Goal: Information Seeking & Learning: Compare options

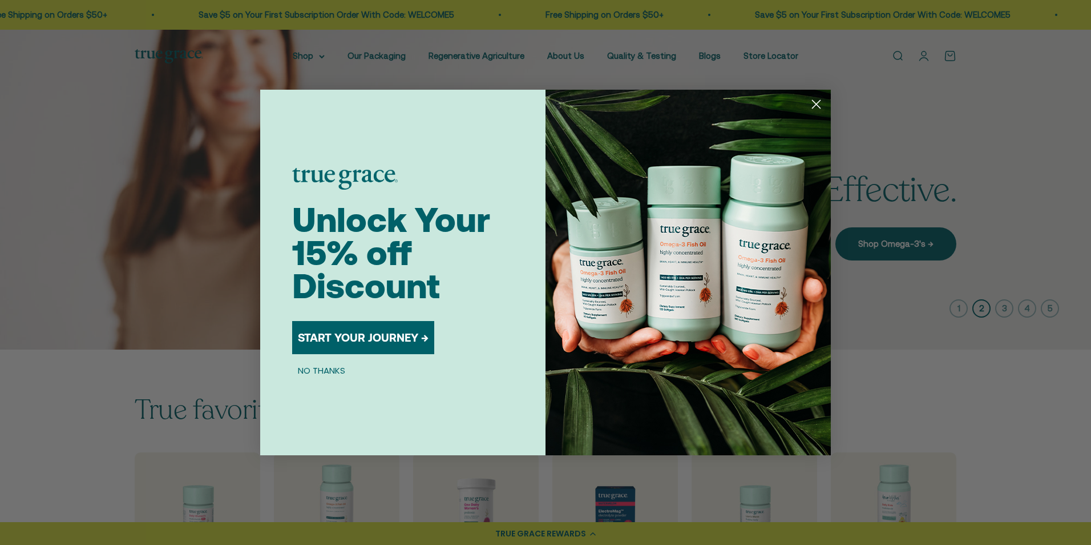
click at [392, 330] on button "START YOUR JOURNEY →" at bounding box center [363, 337] width 142 height 33
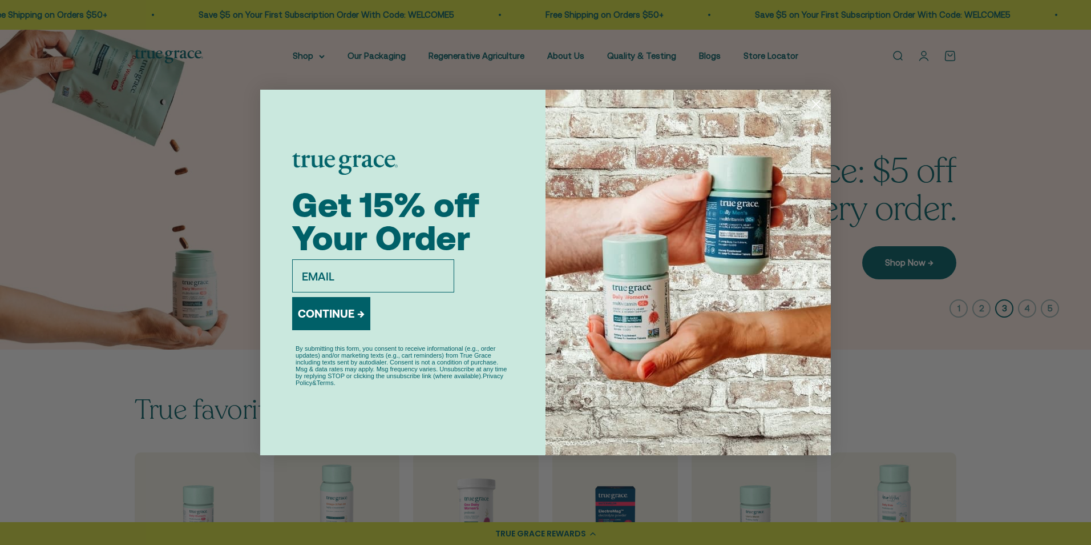
click at [815, 102] on icon "Close dialog" at bounding box center [817, 104] width 8 height 8
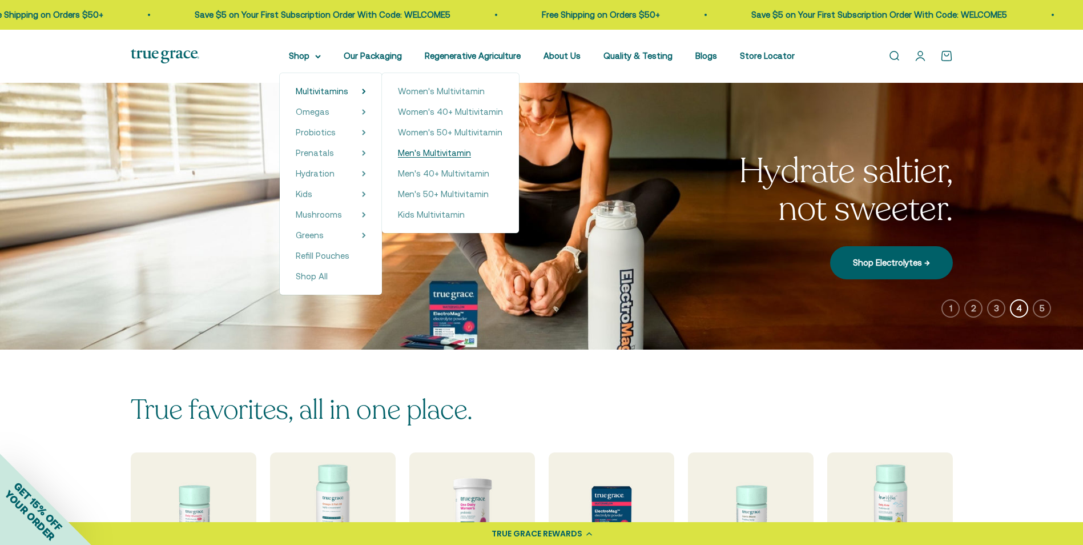
click at [431, 151] on span "Men's Multivitamin" at bounding box center [434, 153] width 73 height 10
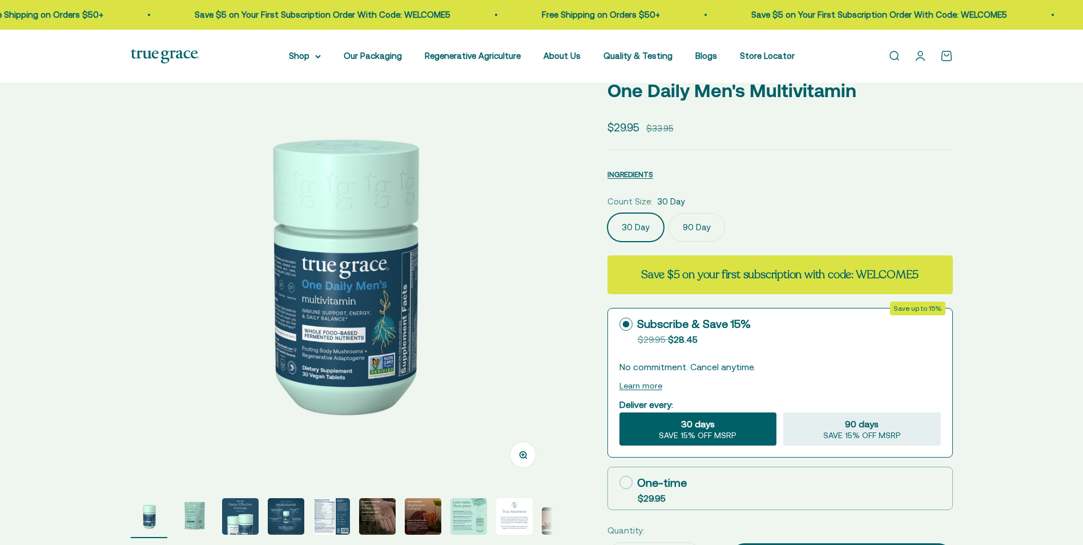
select select "3"
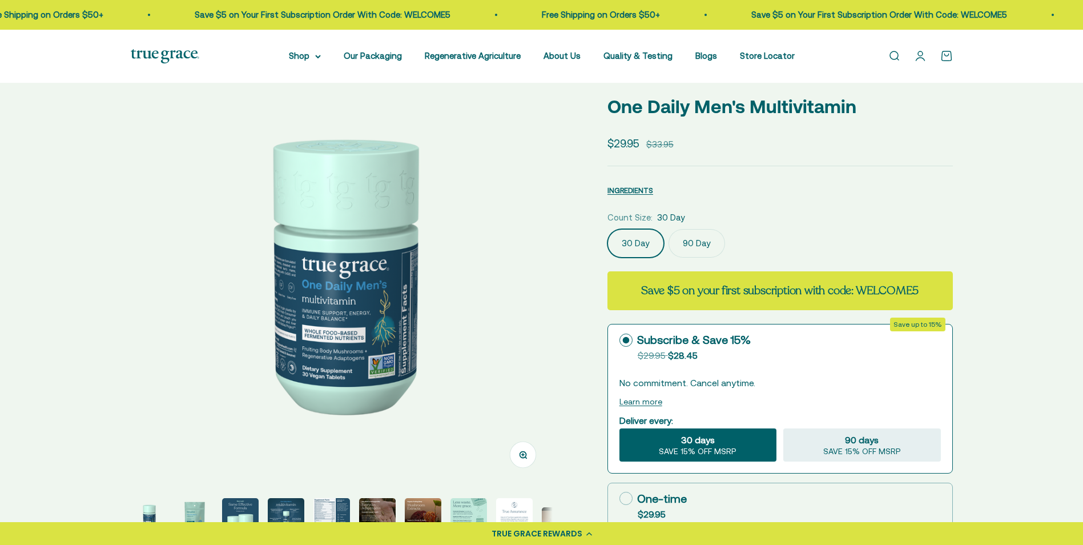
click at [693, 239] on label "90 Day" at bounding box center [696, 243] width 57 height 29
click at [607, 229] on input "90 Day" at bounding box center [607, 228] width 1 height 1
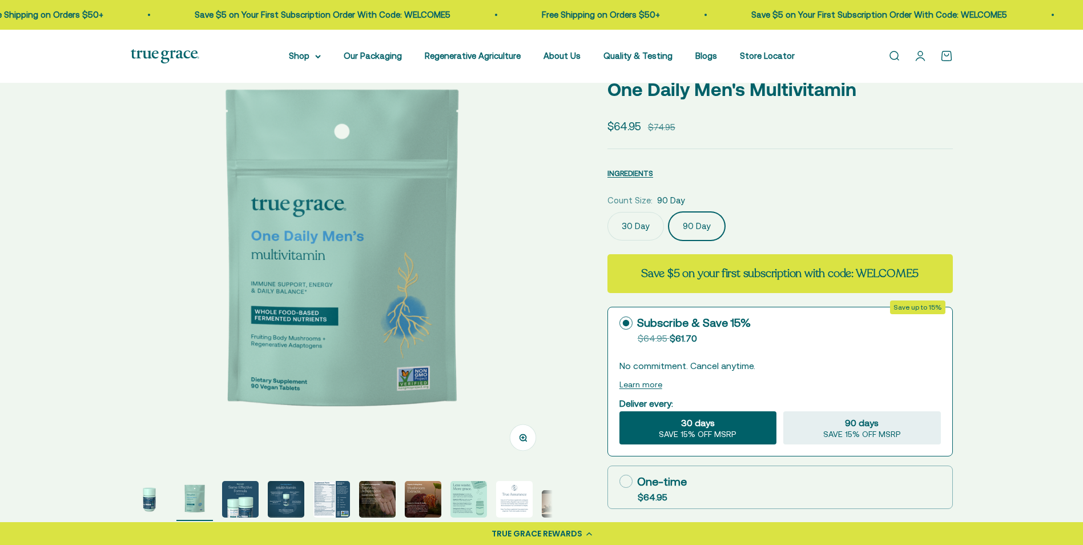
scroll to position [57, 0]
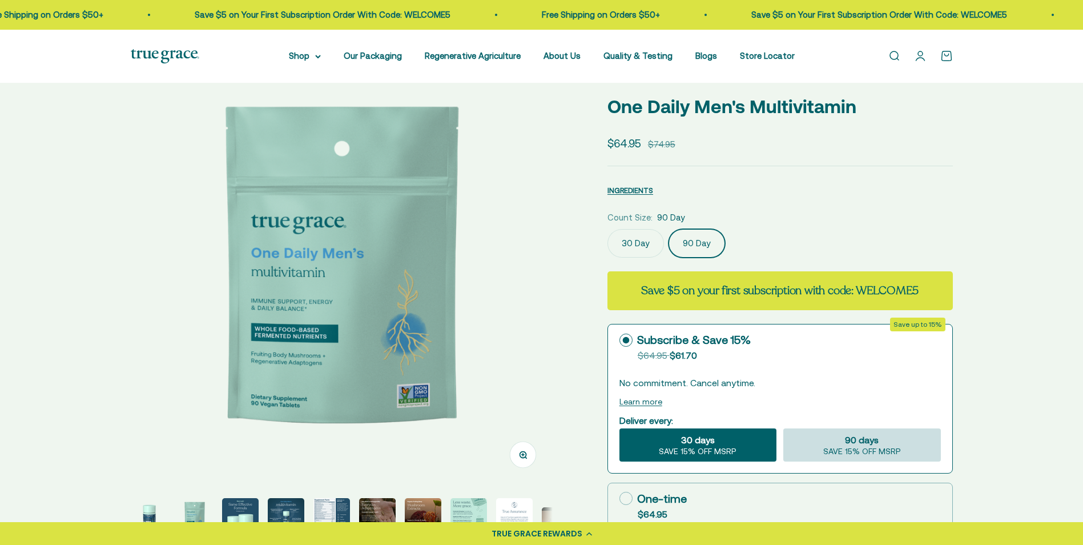
click at [874, 440] on span "90 days" at bounding box center [862, 440] width 34 height 14
click at [783, 428] on input "90 days SAVE 15% OFF MSRP" at bounding box center [783, 428] width 1 height 1
radio input "true"
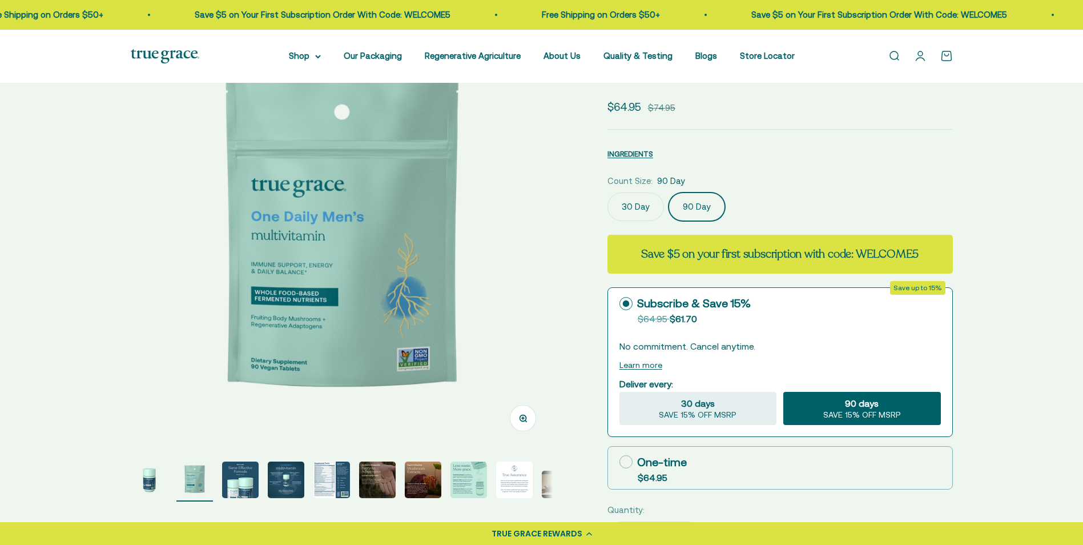
scroll to position [114, 0]
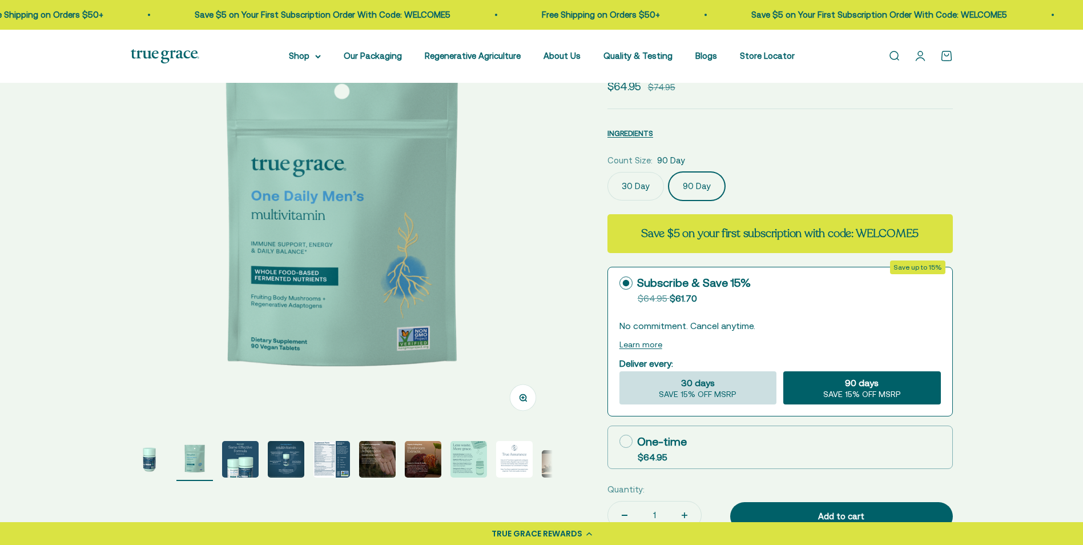
click at [746, 390] on div "30 days SAVE 15% OFF MSRP" at bounding box center [697, 387] width 157 height 33
click at [619, 371] on input "30 days SAVE 15% OFF MSRP" at bounding box center [619, 370] width 1 height 1
radio input "true"
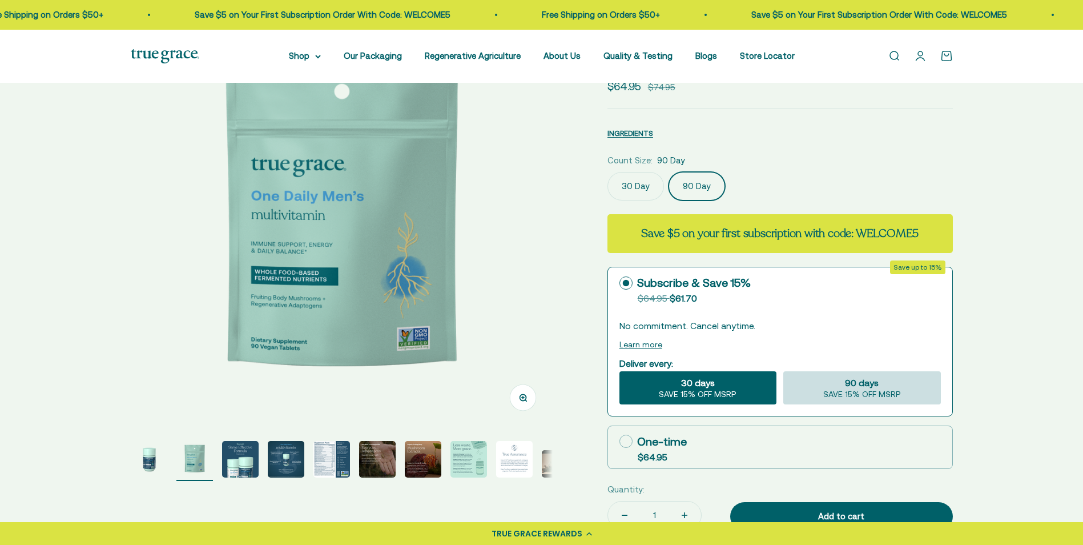
click at [832, 392] on span "SAVE 15% OFF MSRP" at bounding box center [862, 394] width 78 height 10
click at [783, 371] on input "90 days SAVE 15% OFF MSRP" at bounding box center [783, 370] width 1 height 1
radio input "true"
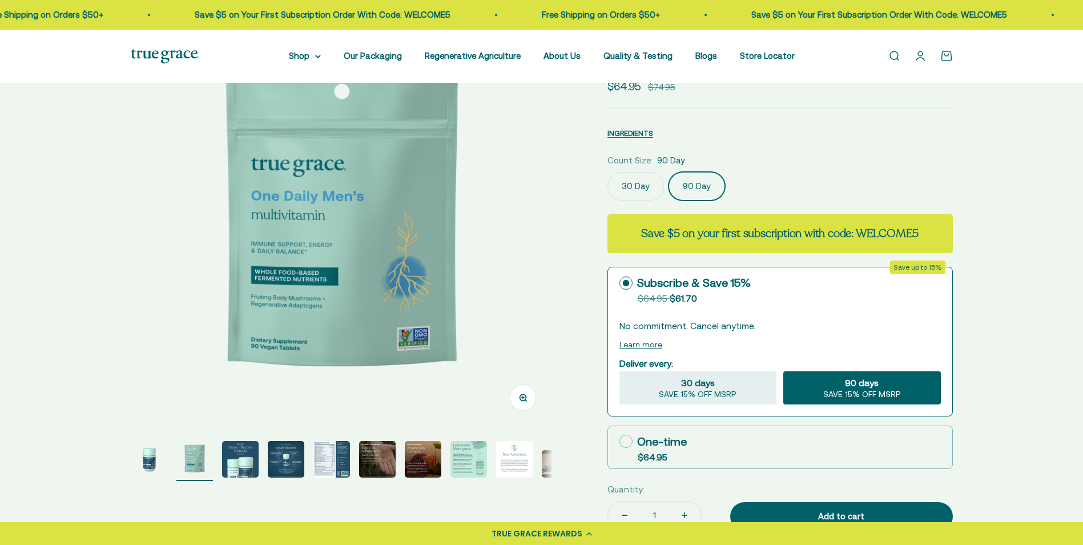
click at [732, 445] on label "One-time $64.95" at bounding box center [780, 447] width 344 height 42
click at [619, 441] on input "One-time $64.95" at bounding box center [619, 441] width 1 height 1
radio input "true"
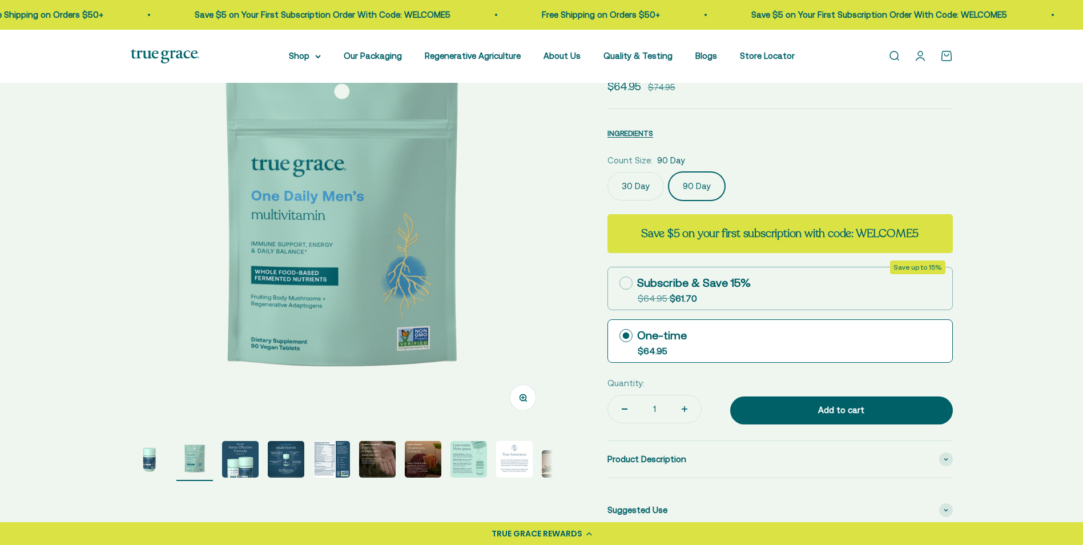
click at [324, 461] on img "Go to item 5" at bounding box center [331, 459] width 37 height 37
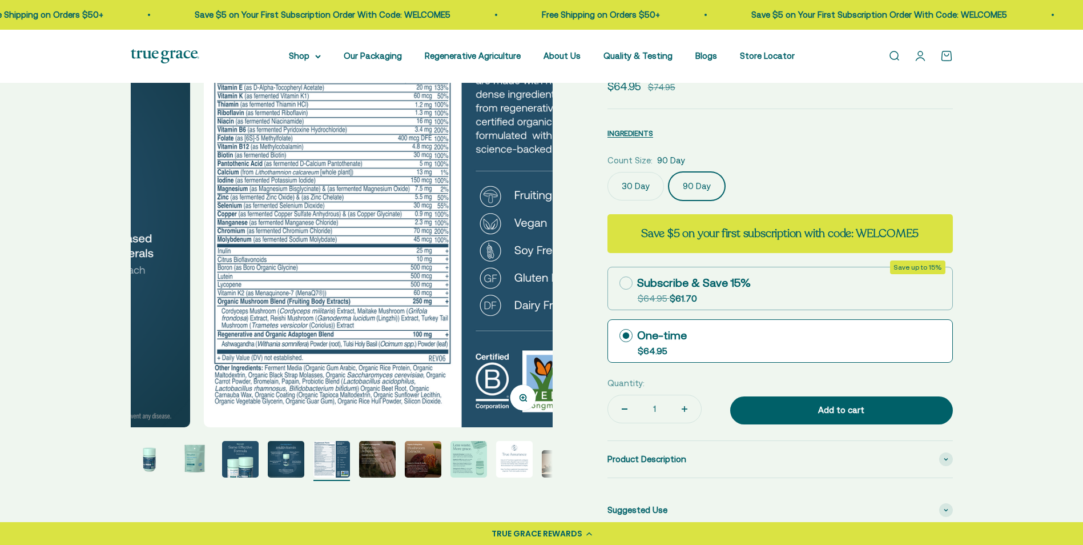
scroll to position [0, 1743]
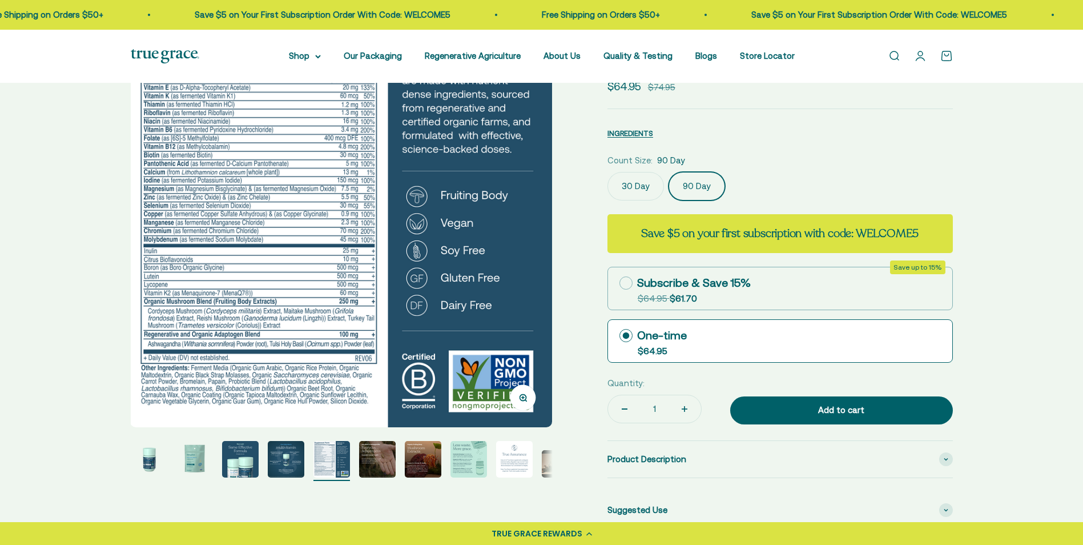
click at [260, 241] on img at bounding box center [341, 216] width 422 height 422
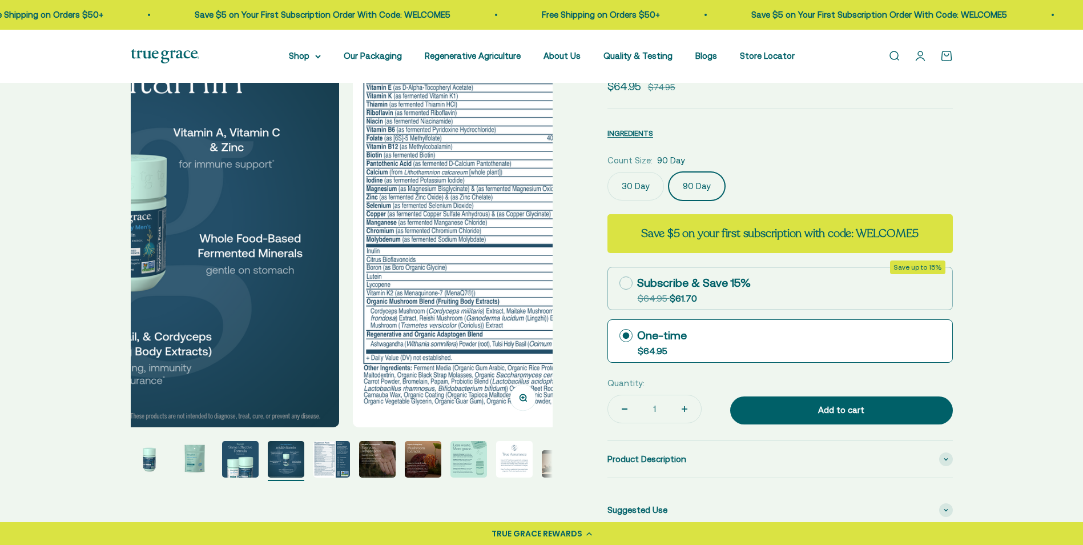
scroll to position [0, 1307]
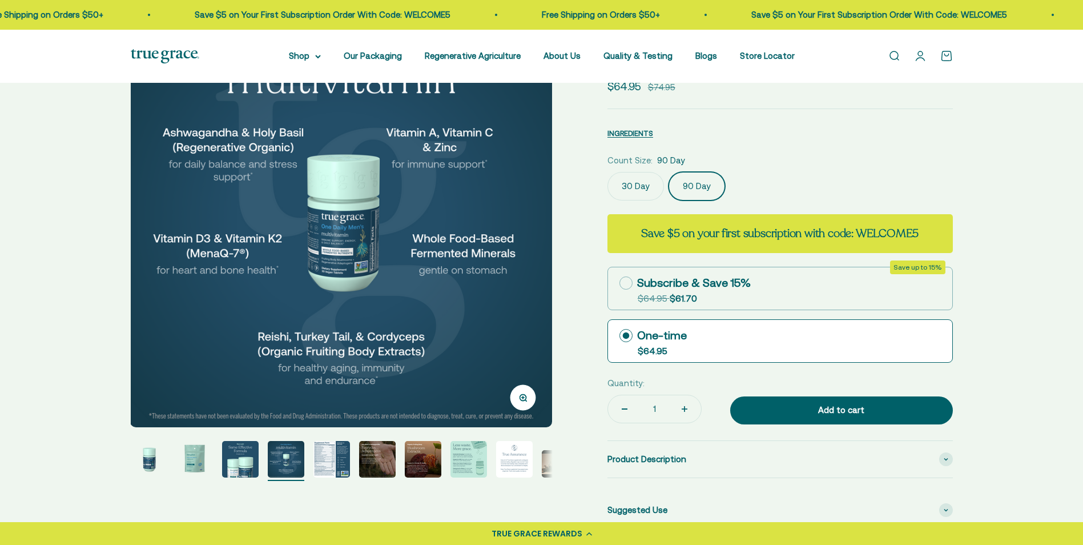
click at [534, 255] on img at bounding box center [341, 216] width 422 height 422
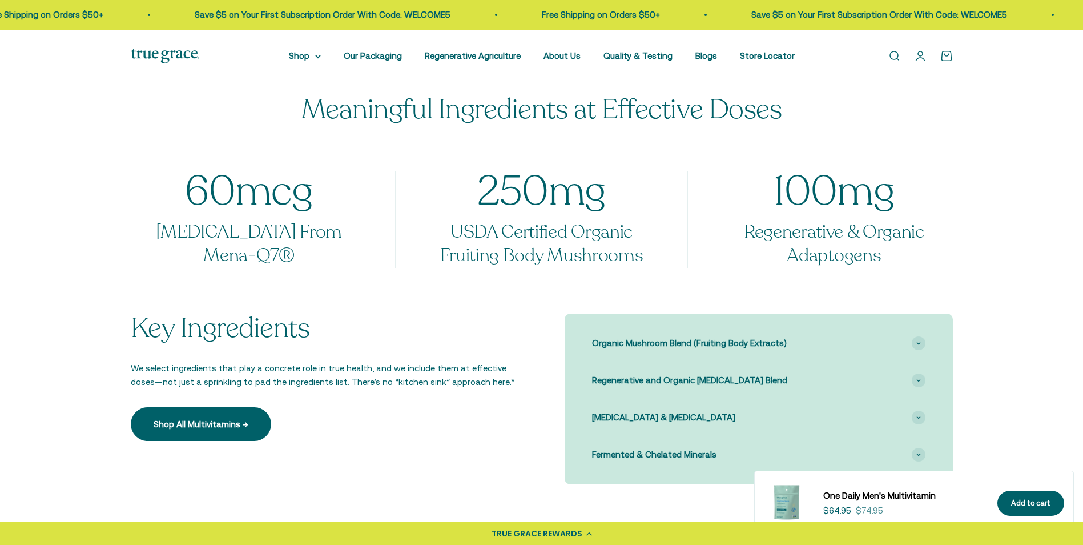
scroll to position [799, 0]
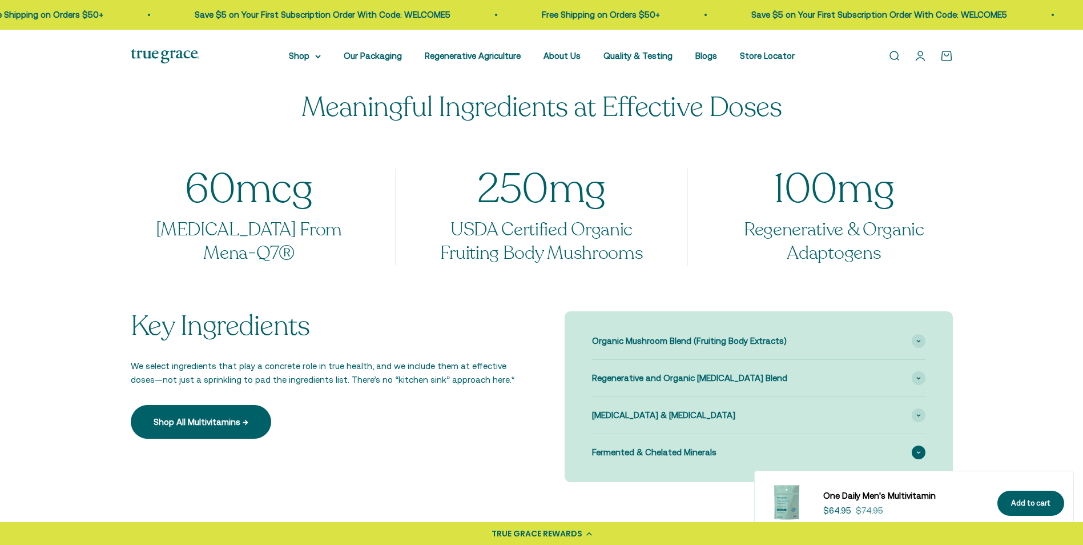
click at [690, 454] on span "Fermented & Chelated Minerals" at bounding box center [654, 452] width 124 height 14
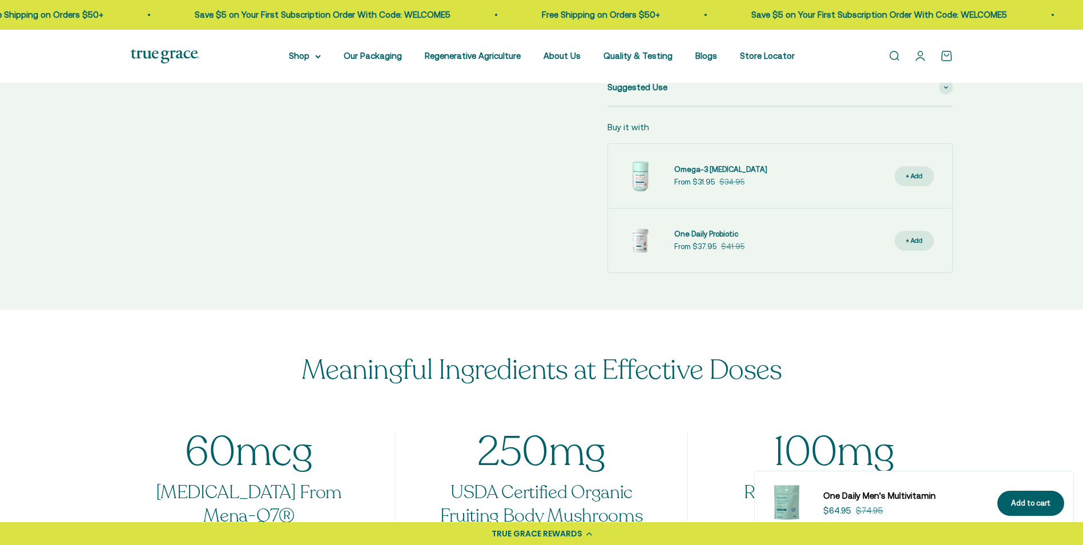
scroll to position [0, 0]
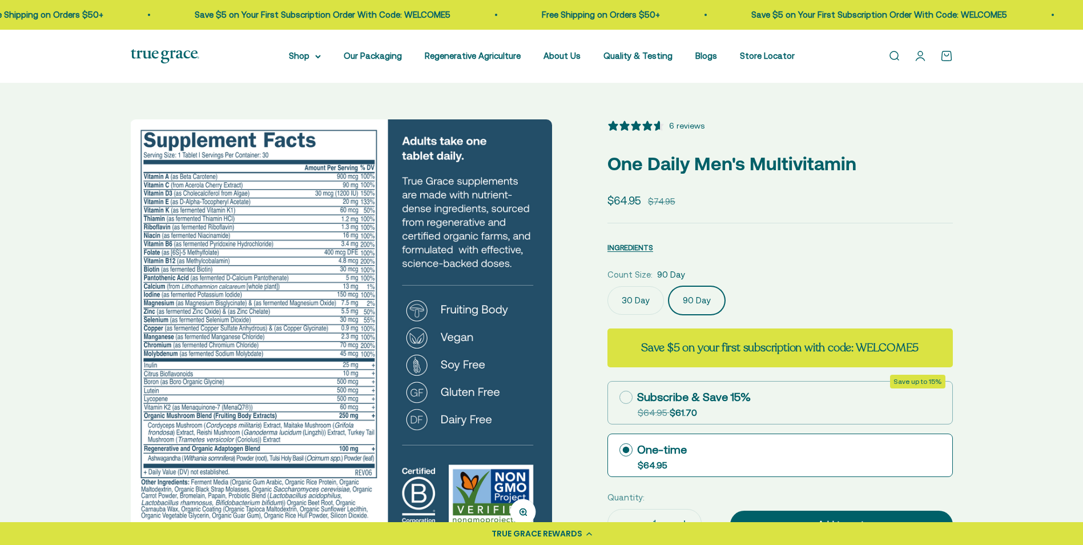
drag, startPoint x: 684, startPoint y: 468, endPoint x: 644, endPoint y: 305, distance: 168.1
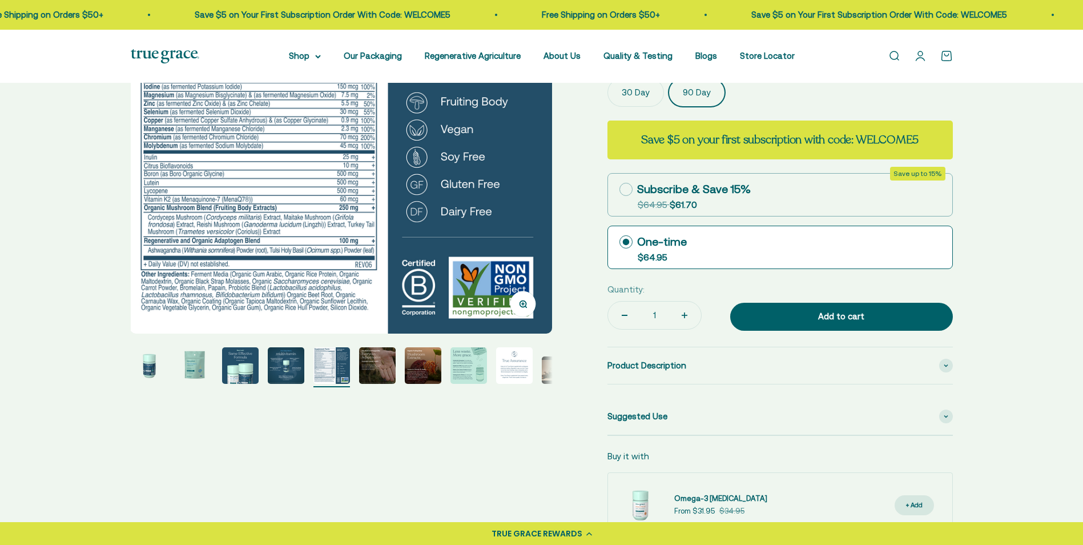
scroll to position [228, 0]
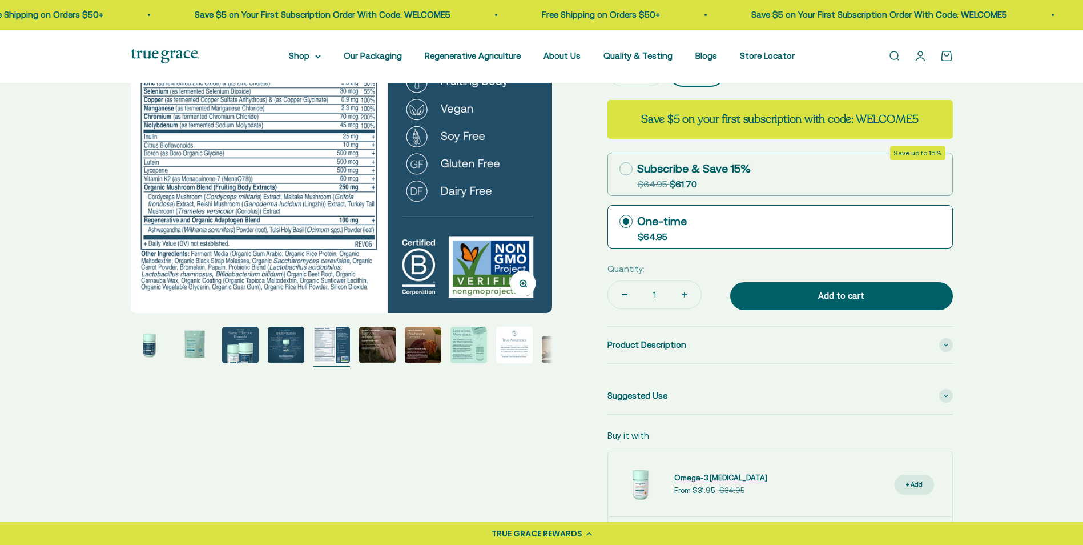
click at [691, 478] on span "Omega-3 [MEDICAL_DATA]" at bounding box center [720, 477] width 93 height 9
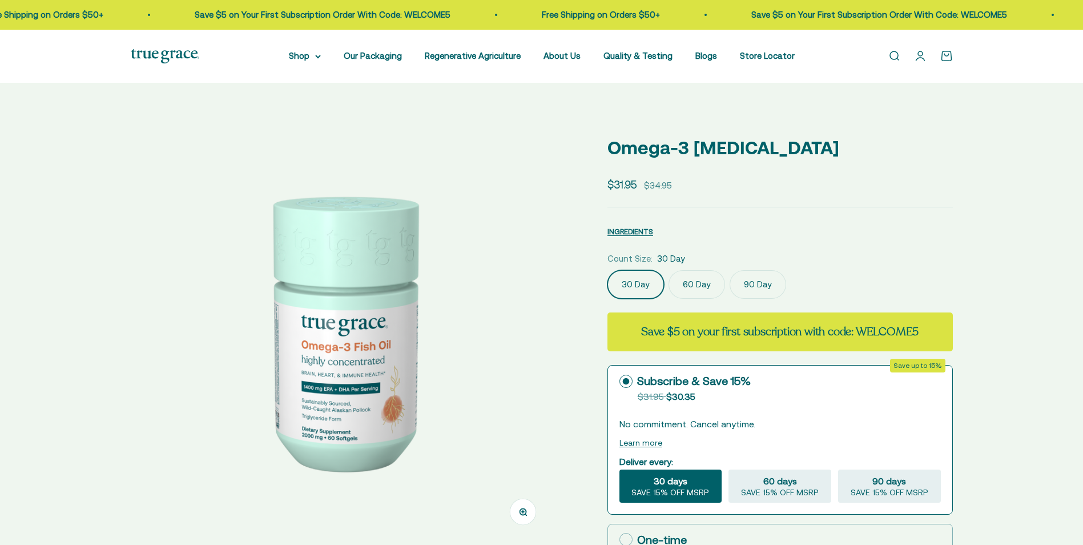
click at [744, 287] on label "90 Day" at bounding box center [758, 284] width 57 height 29
click at [607, 270] on input "90 Day" at bounding box center [607, 269] width 1 height 1
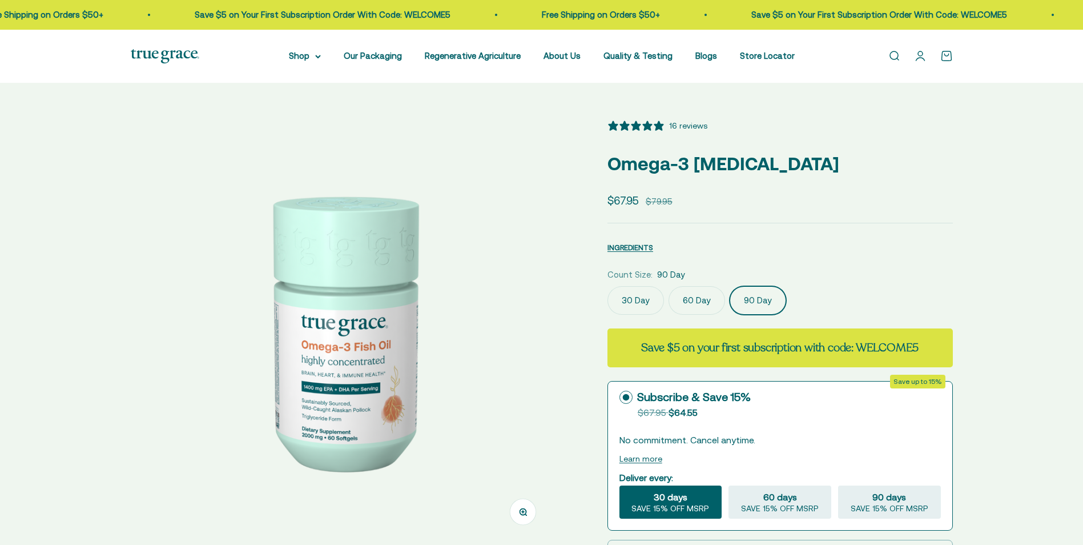
scroll to position [0, 871]
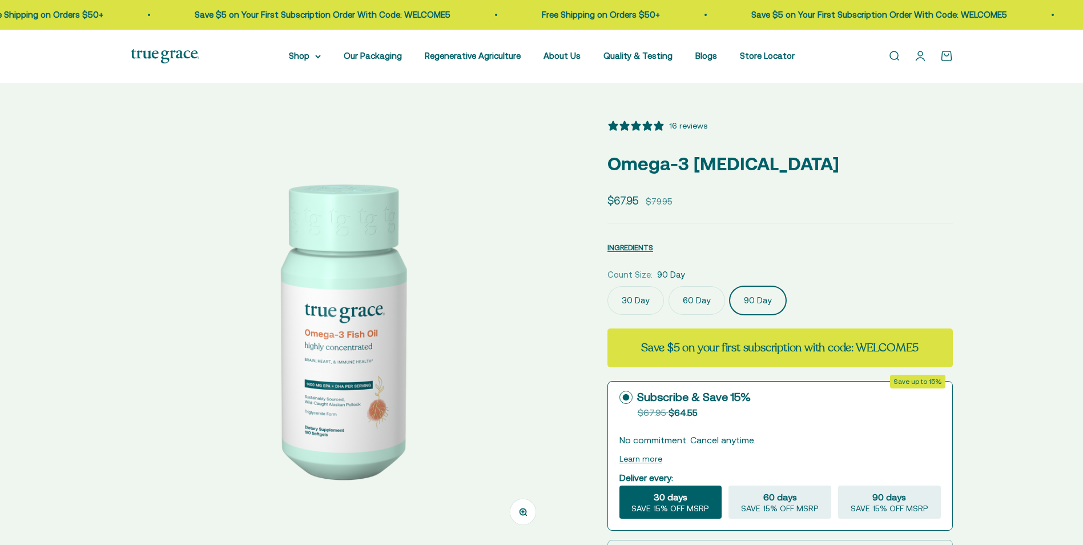
select select "3"
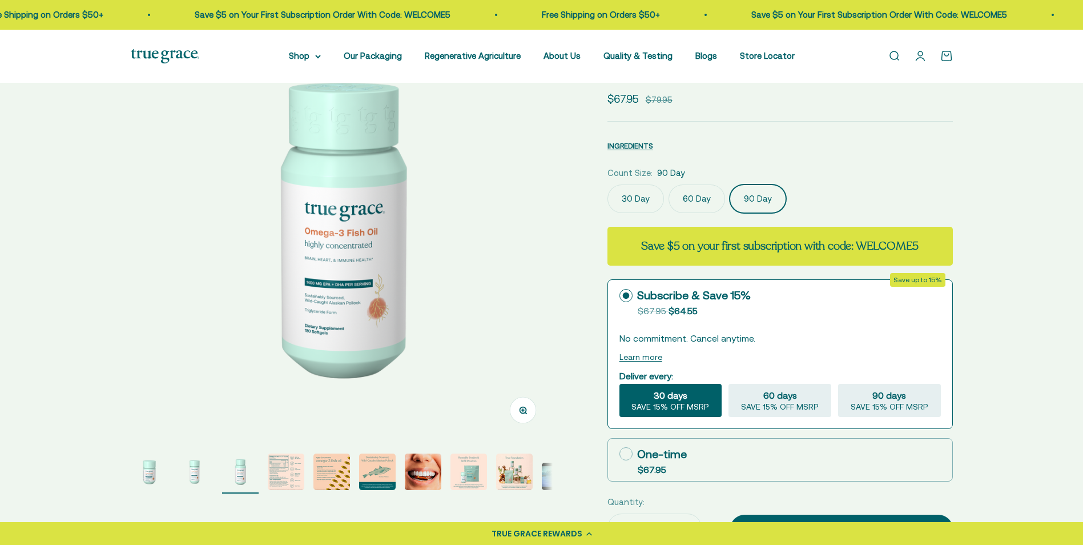
scroll to position [114, 0]
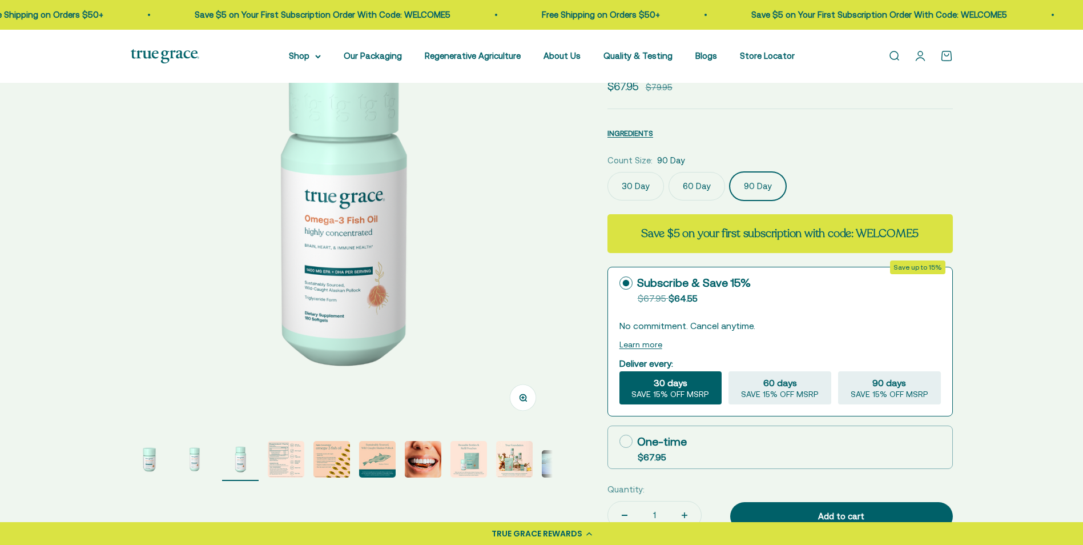
click at [285, 461] on img "Go to item 4" at bounding box center [286, 459] width 37 height 37
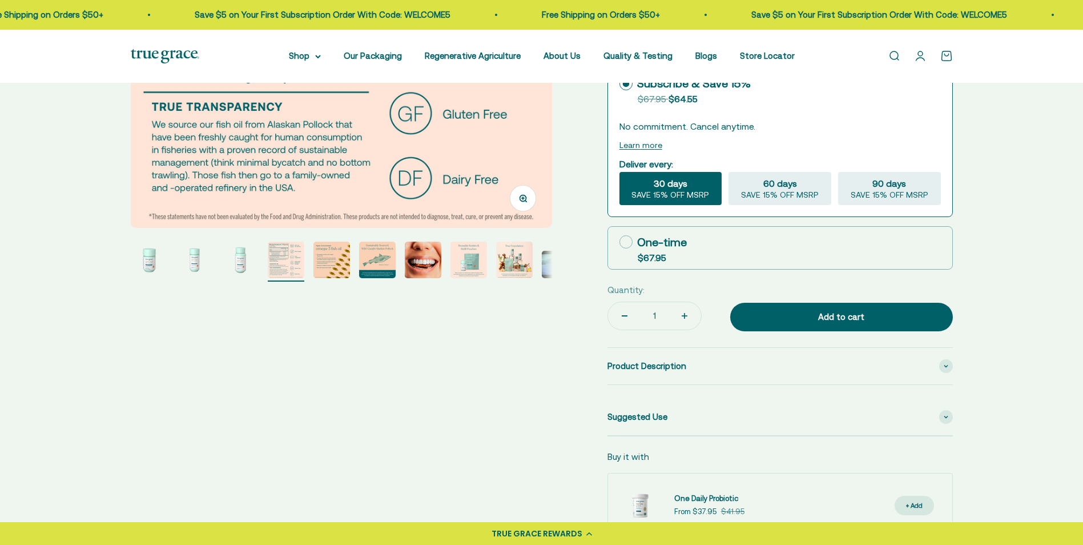
scroll to position [343, 0]
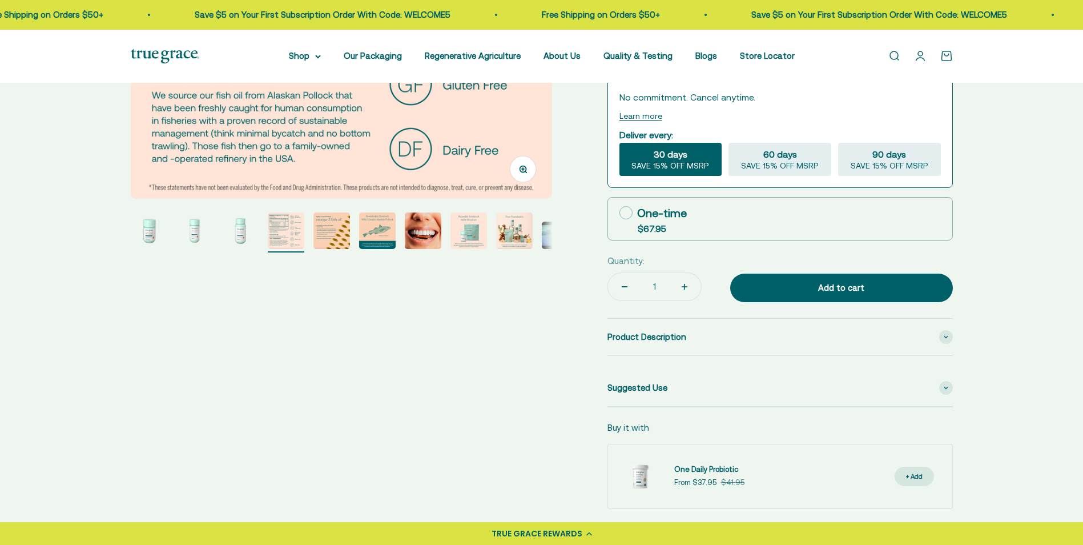
click at [336, 238] on img "Go to item 5" at bounding box center [331, 230] width 37 height 37
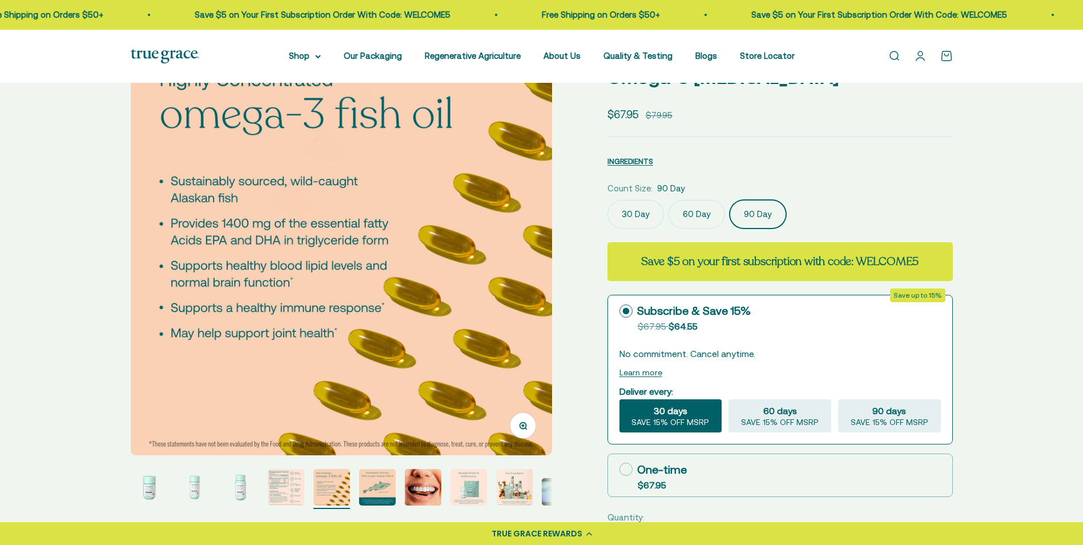
scroll to position [114, 0]
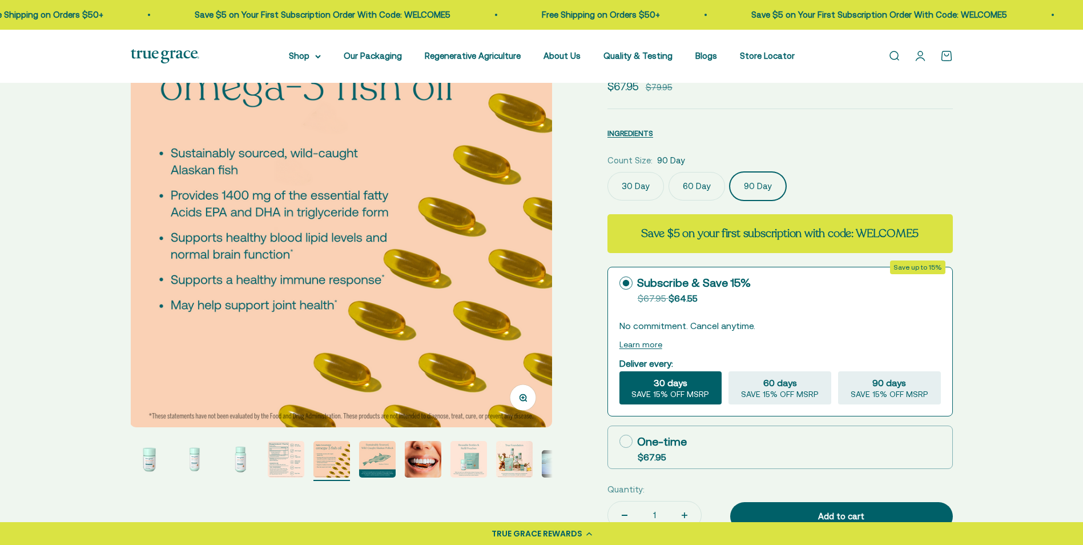
click at [476, 468] on img "Go to item 8" at bounding box center [468, 459] width 37 height 37
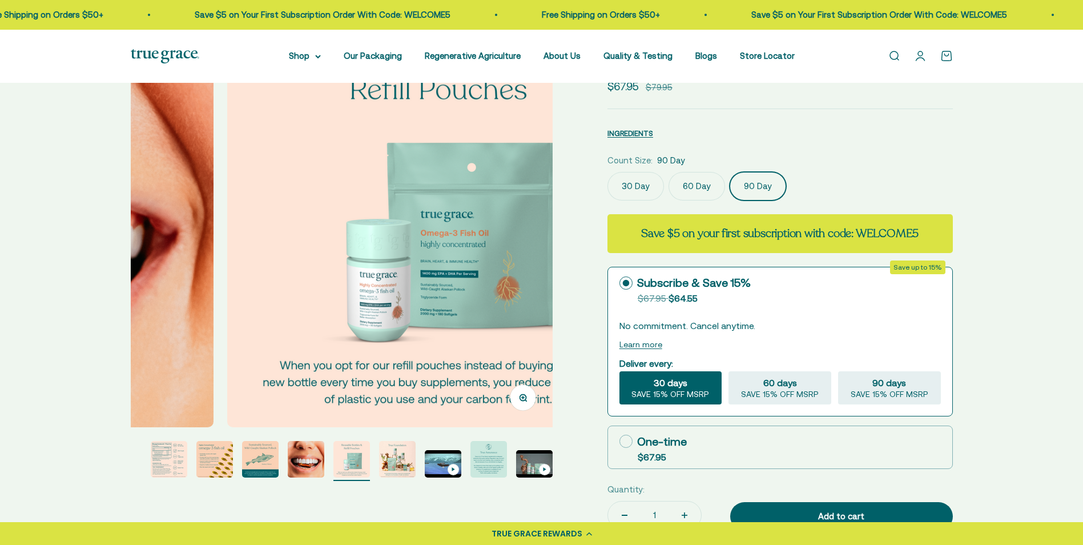
scroll to position [0, 3049]
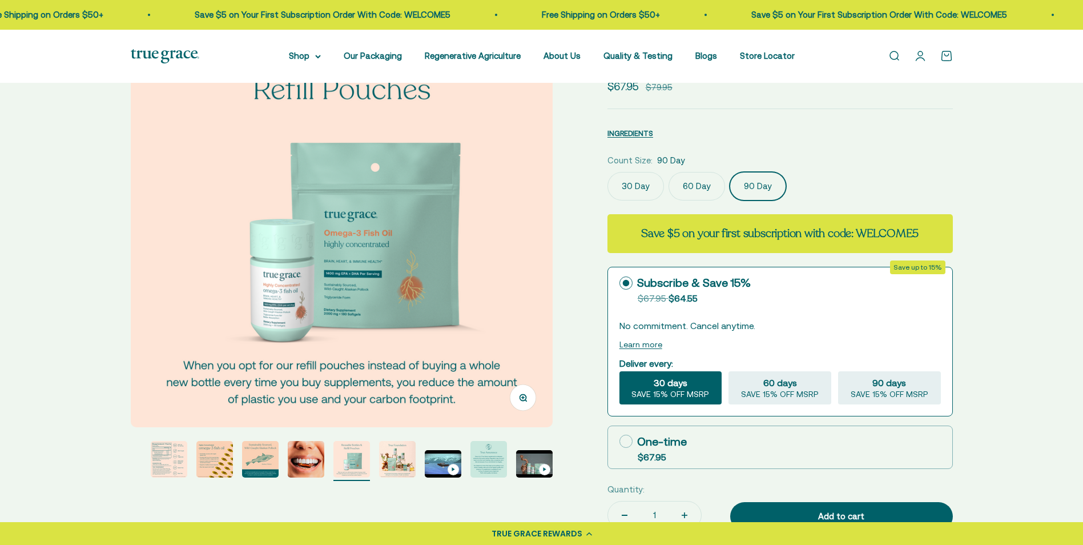
click at [361, 468] on img "Go to item 8" at bounding box center [351, 459] width 37 height 37
click at [498, 465] on img "Go to item 11" at bounding box center [488, 459] width 37 height 37
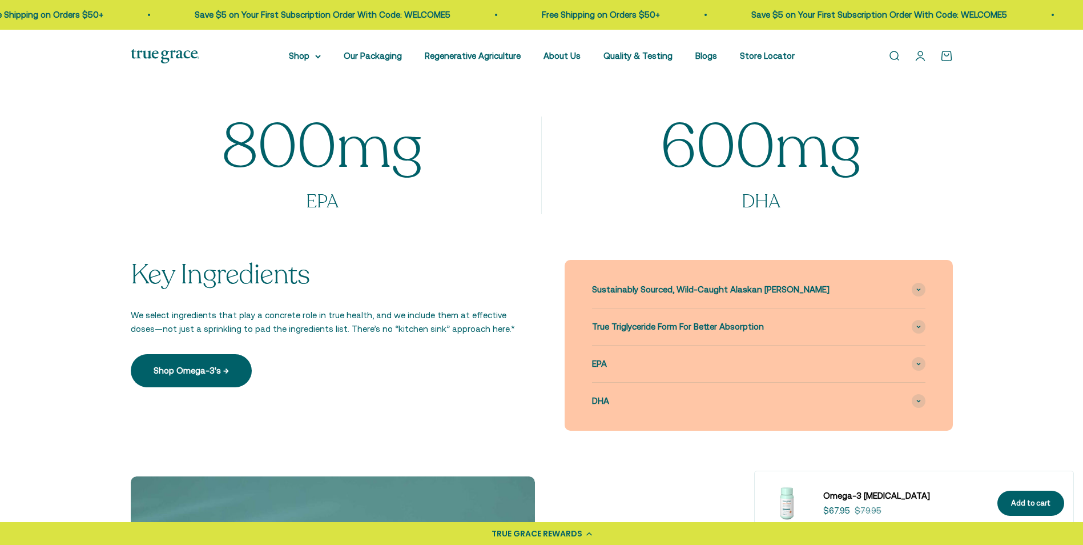
scroll to position [913, 0]
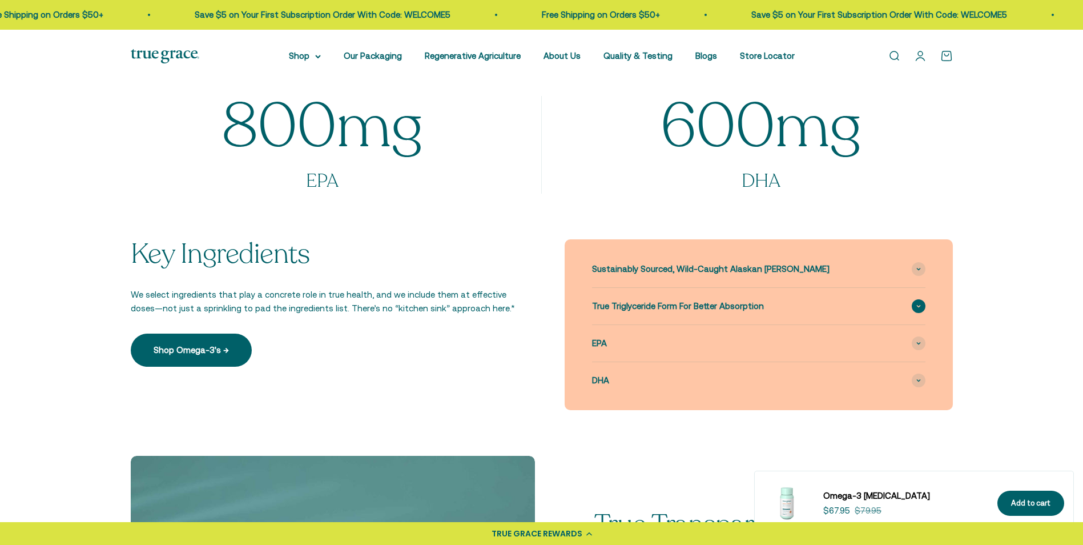
click at [632, 308] on span "True Triglyceride Form For Better Absorption" at bounding box center [678, 306] width 172 height 14
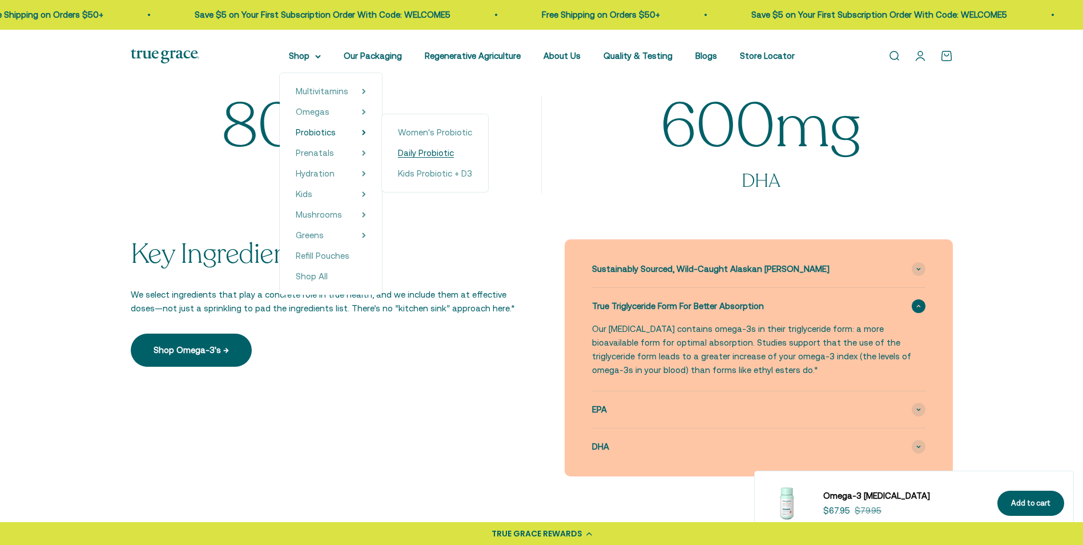
click at [425, 156] on span "Daily Probiotic" at bounding box center [426, 153] width 56 height 10
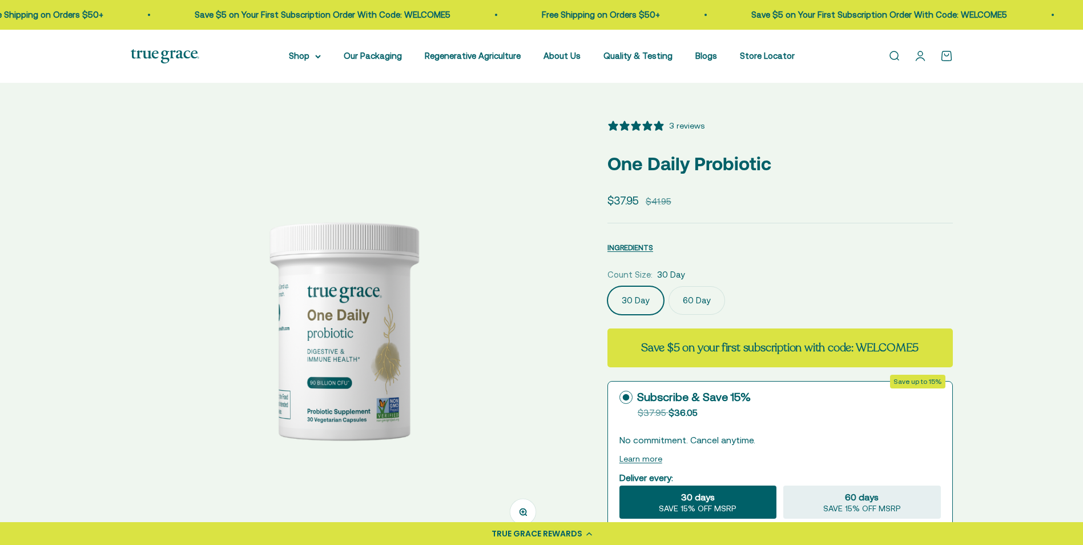
select select "3"
click at [687, 303] on label "60 Day" at bounding box center [696, 300] width 57 height 29
click at [607, 286] on input "60 Day" at bounding box center [607, 285] width 1 height 1
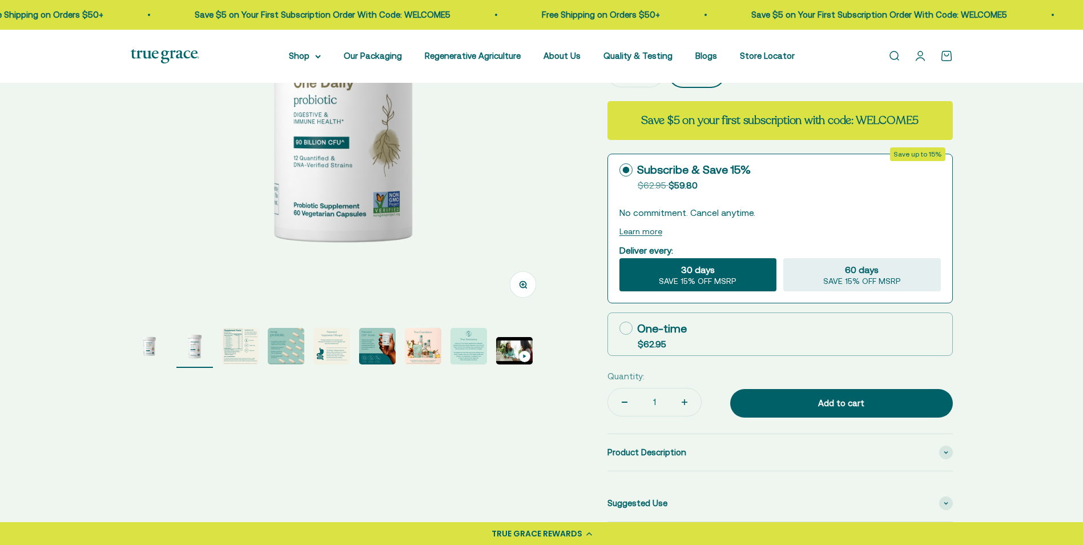
scroll to position [228, 0]
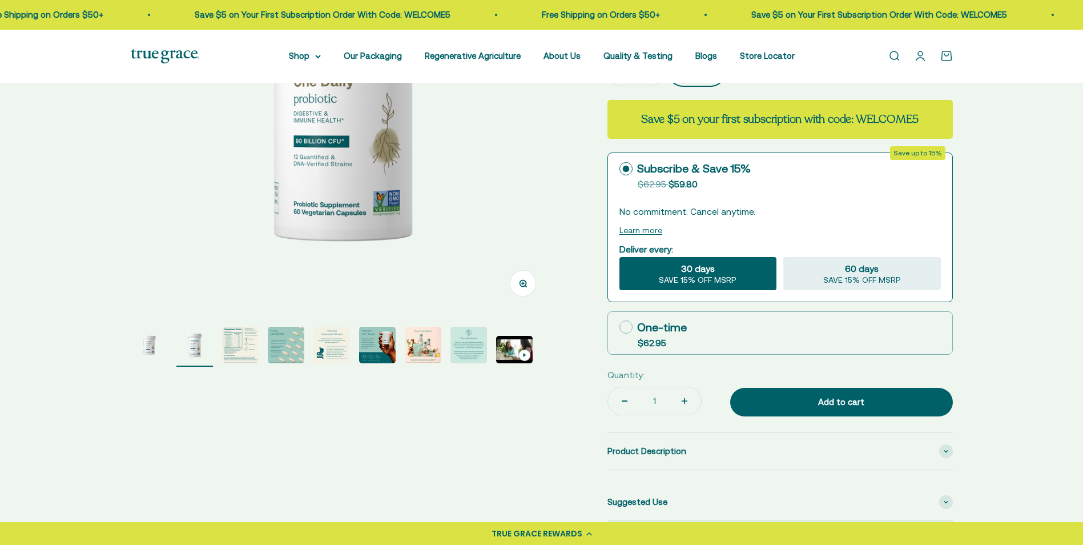
click at [230, 348] on img "Go to item 3" at bounding box center [240, 345] width 37 height 37
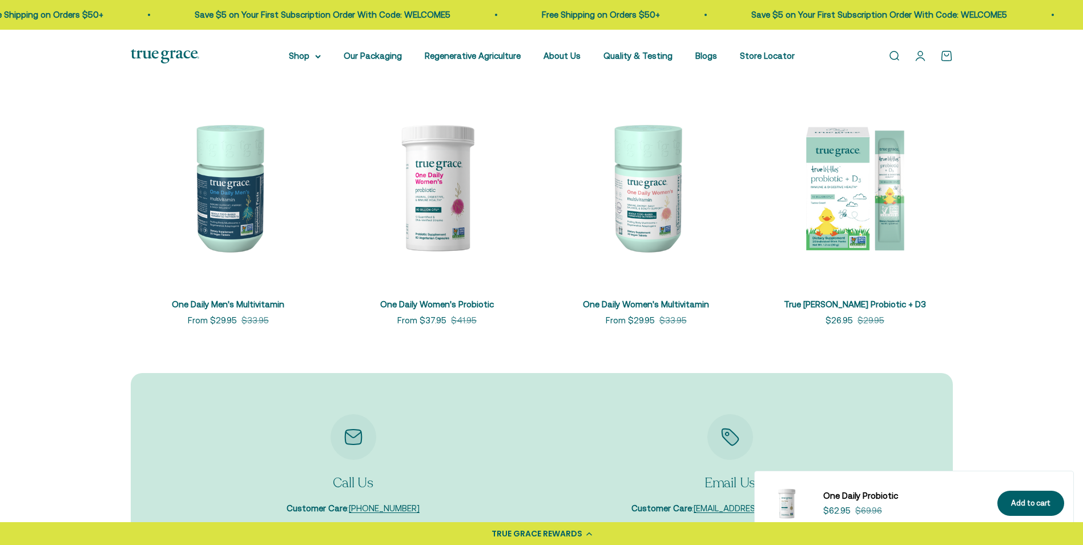
scroll to position [2968, 0]
